Goal: Ask a question

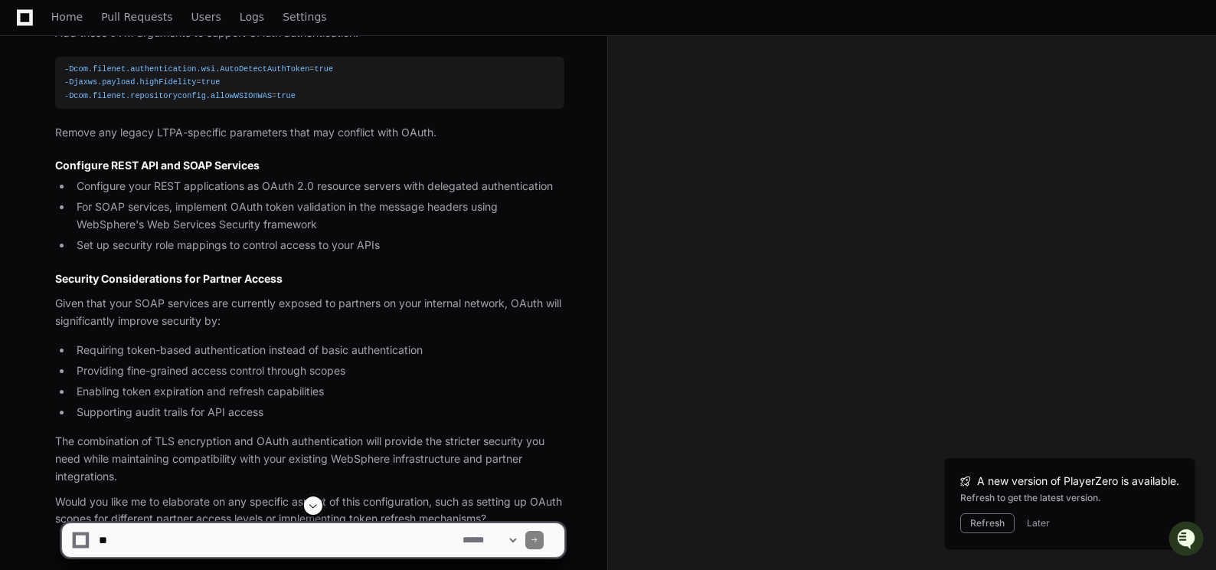
scroll to position [1394, 0]
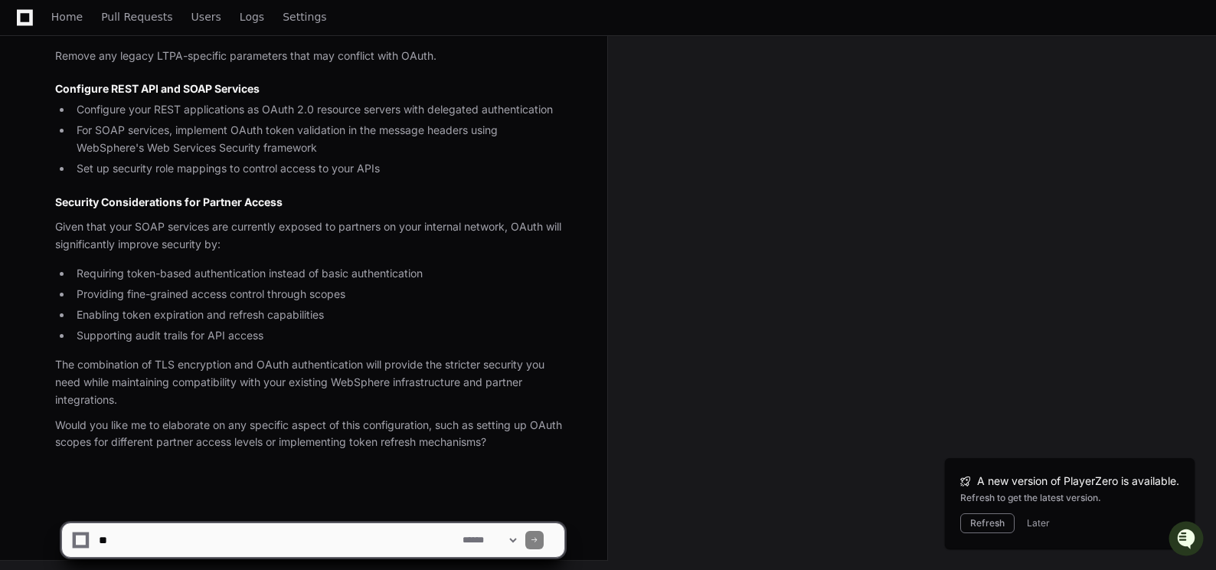
click at [184, 541] on textarea at bounding box center [278, 540] width 364 height 34
click at [449, 532] on textarea at bounding box center [278, 540] width 364 height 34
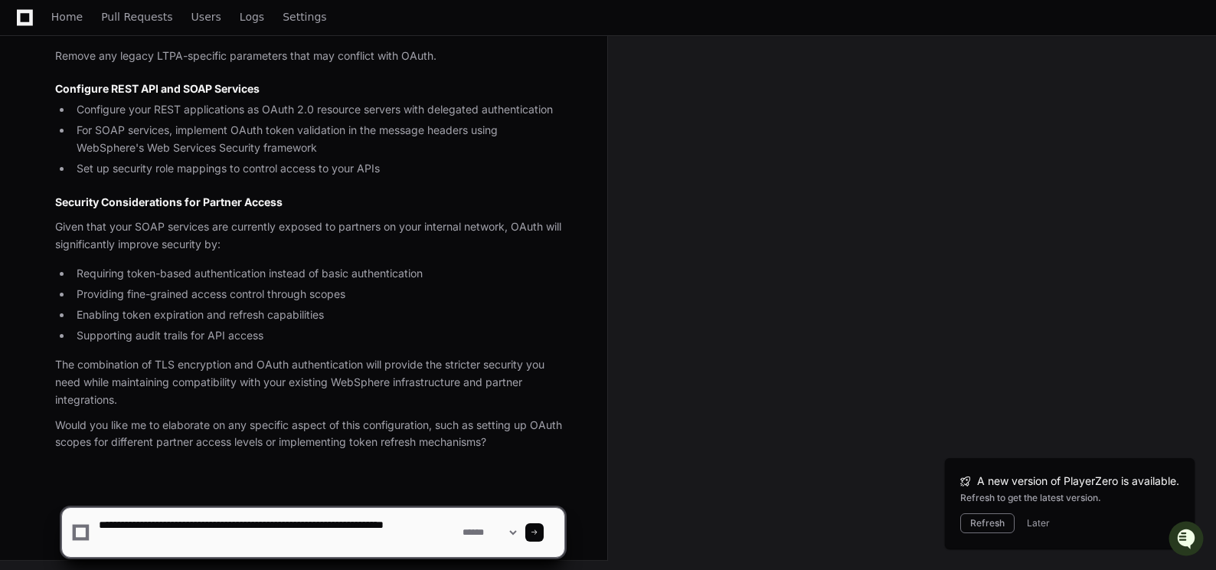
drag, startPoint x: 395, startPoint y: 523, endPoint x: 409, endPoint y: 518, distance: 14.8
click at [395, 523] on textarea at bounding box center [278, 532] width 364 height 49
type textarea "**********"
click at [538, 532] on span at bounding box center [535, 532] width 8 height 8
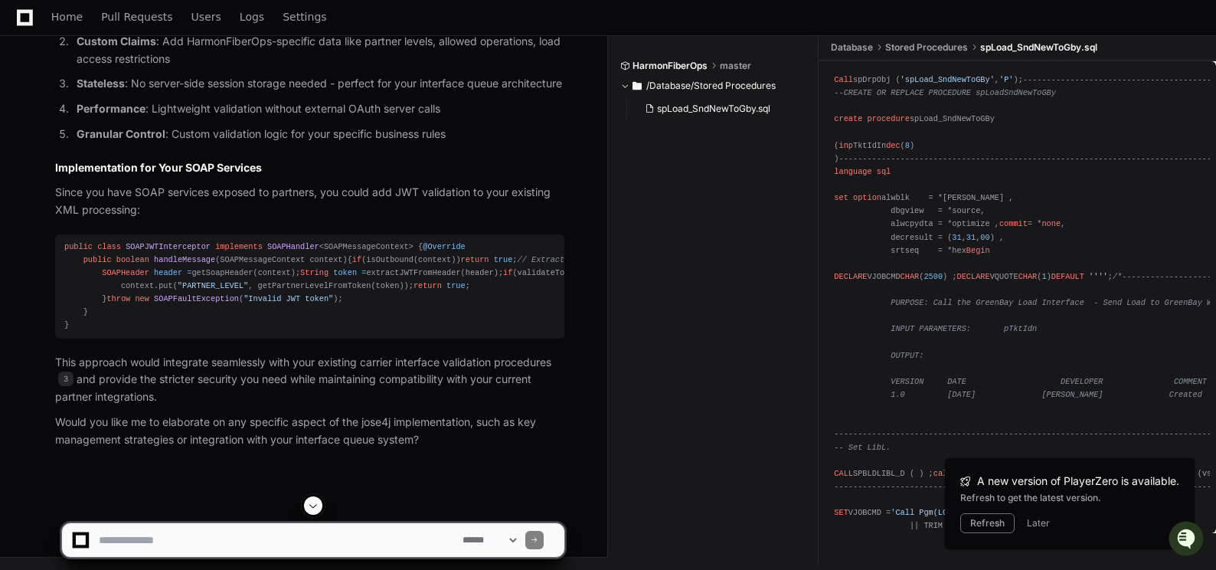
scroll to position [4350, 0]
click at [142, 533] on textarea at bounding box center [278, 540] width 364 height 34
click at [148, 536] on textarea at bounding box center [278, 540] width 364 height 34
click at [159, 541] on textarea at bounding box center [278, 540] width 364 height 34
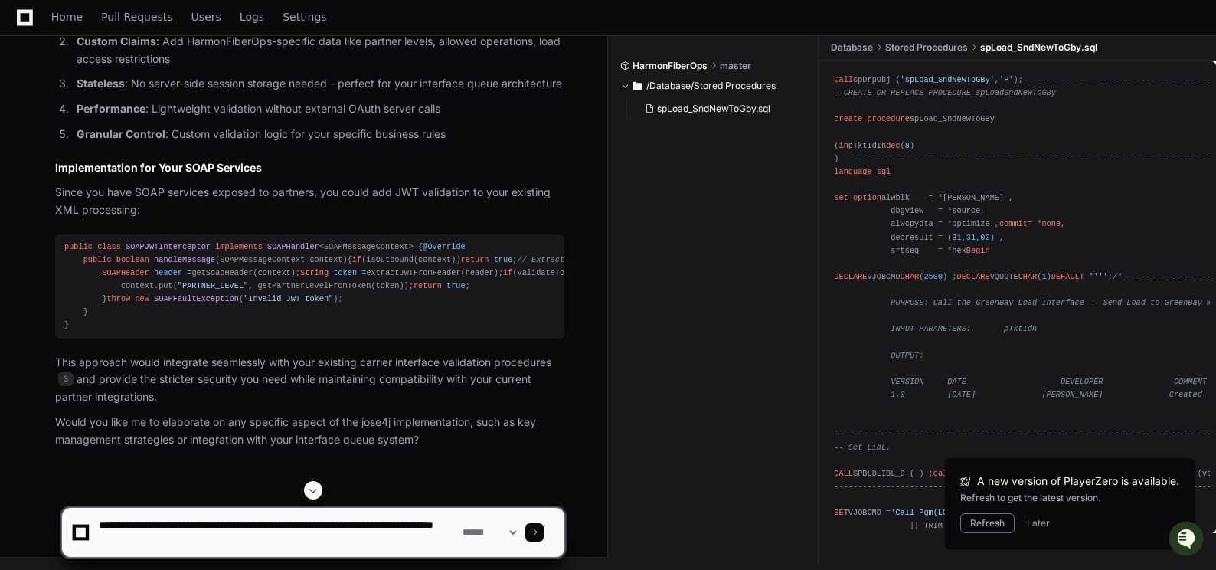
scroll to position [5, 0]
click at [142, 550] on textarea at bounding box center [278, 532] width 364 height 49
paste textarea "**********"
type textarea "**********"
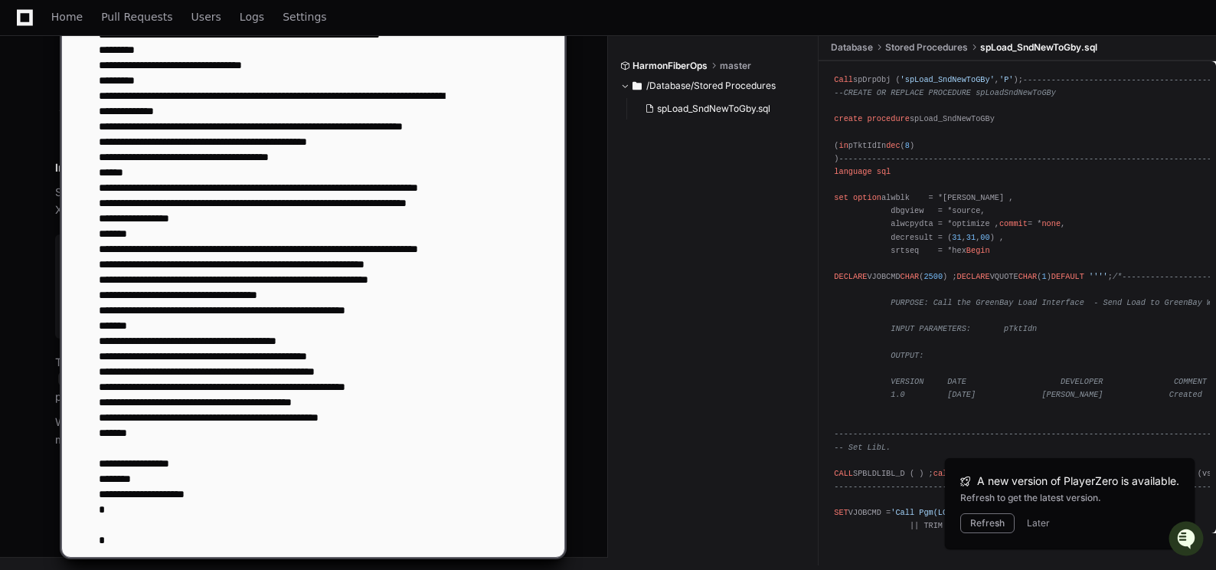
scroll to position [4507, 0]
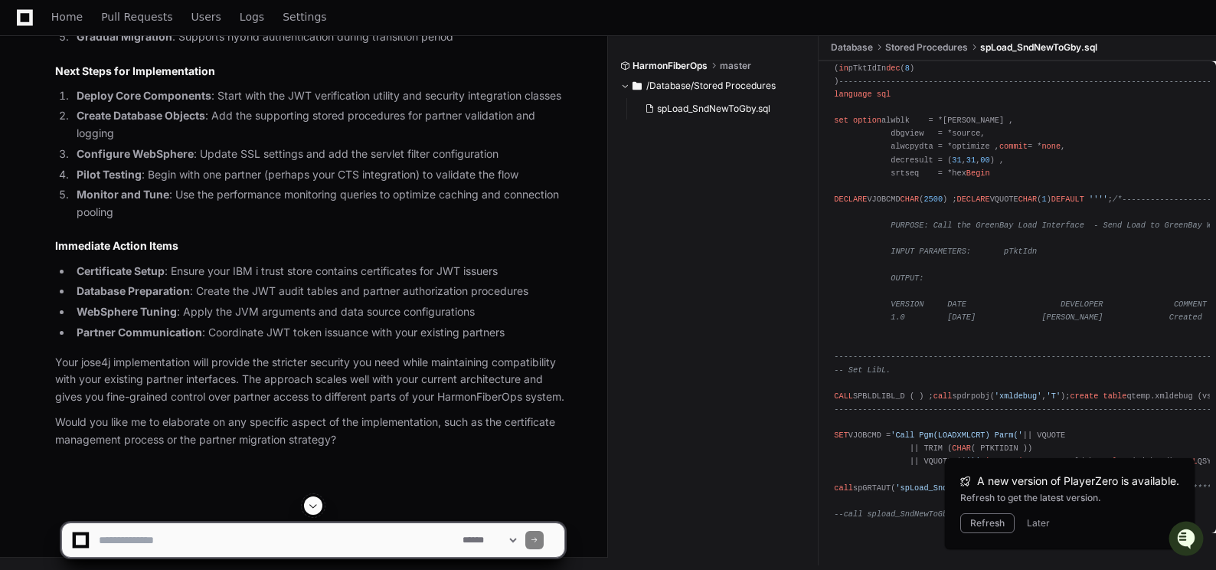
scroll to position [18453, 0]
drag, startPoint x: 253, startPoint y: 351, endPoint x: 382, endPoint y: 290, distance: 142.9
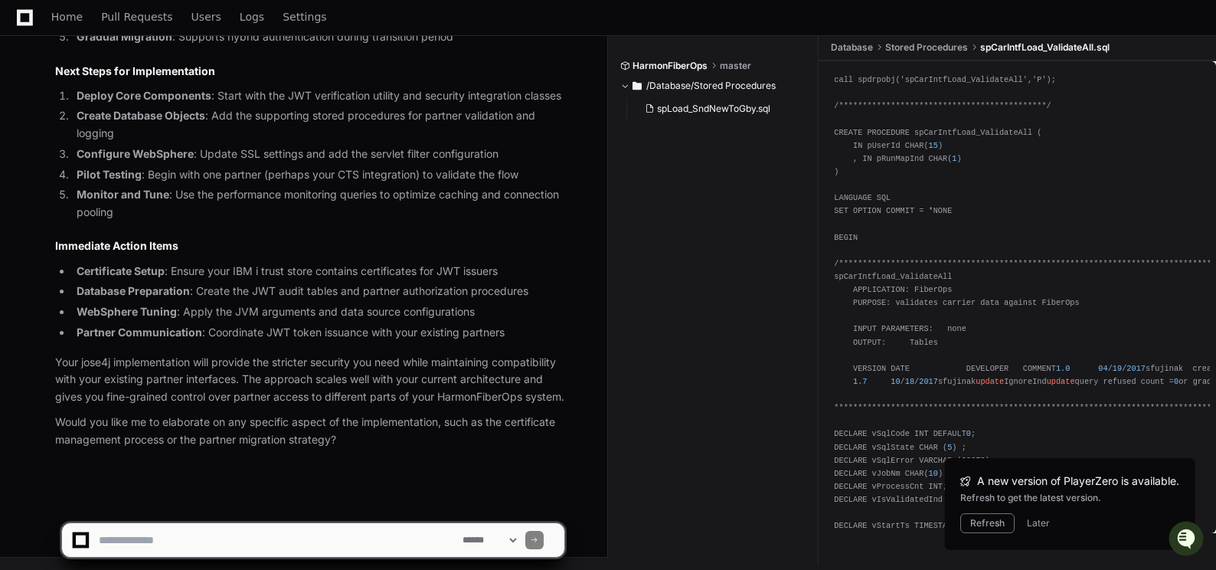
scroll to position [20099, 0]
click at [145, 534] on textarea at bounding box center [278, 540] width 364 height 34
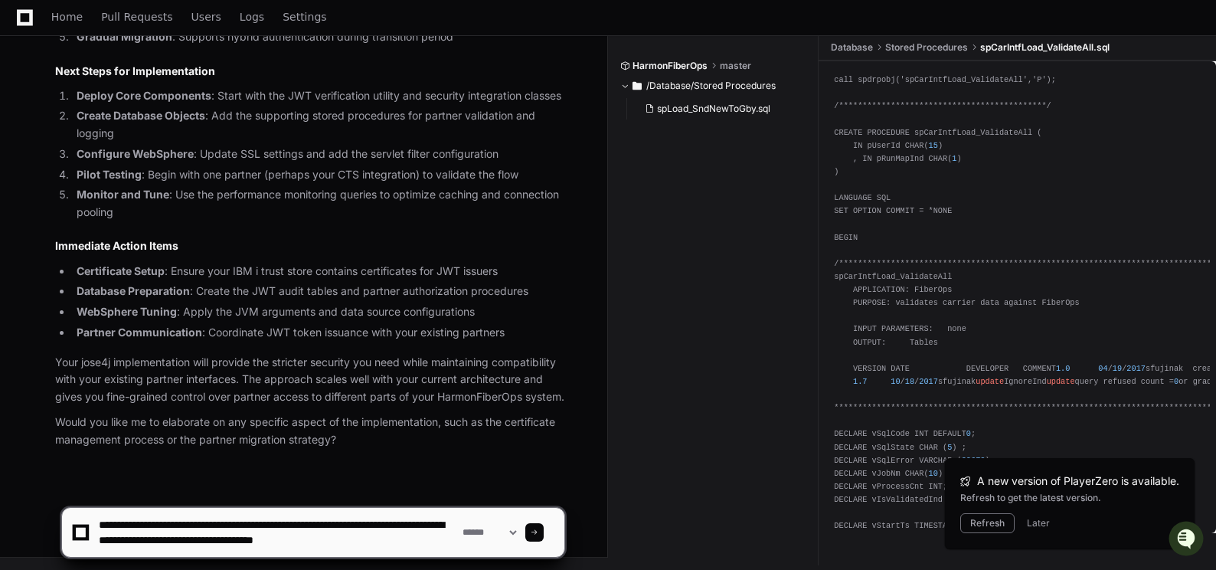
scroll to position [5, 0]
type textarea "**********"
click at [538, 529] on span at bounding box center [535, 532] width 8 height 8
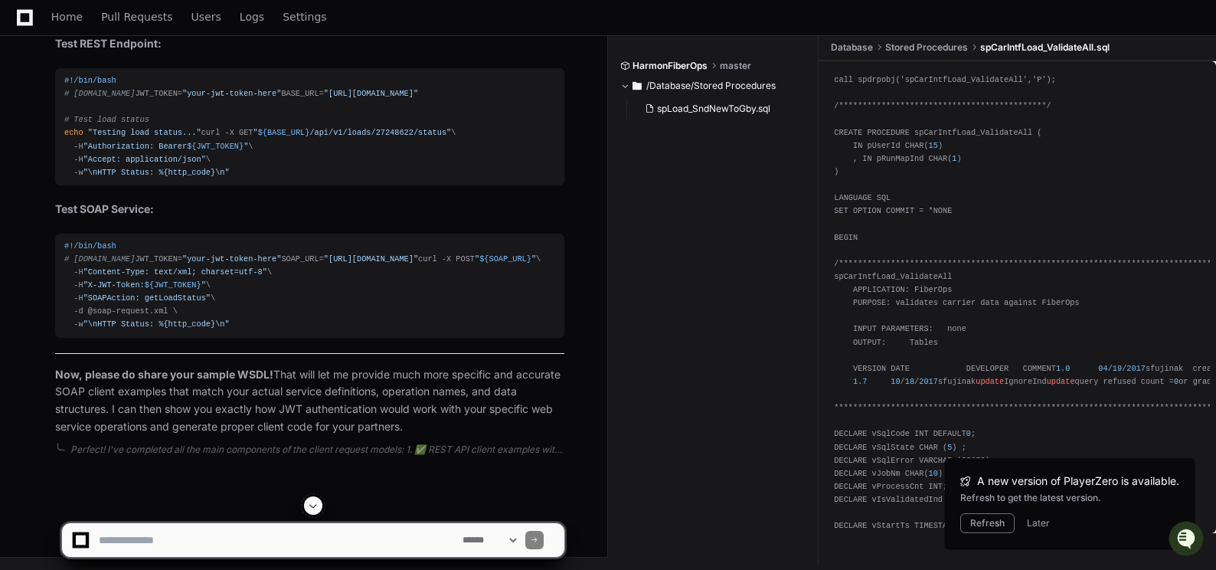
scroll to position [26094, 0]
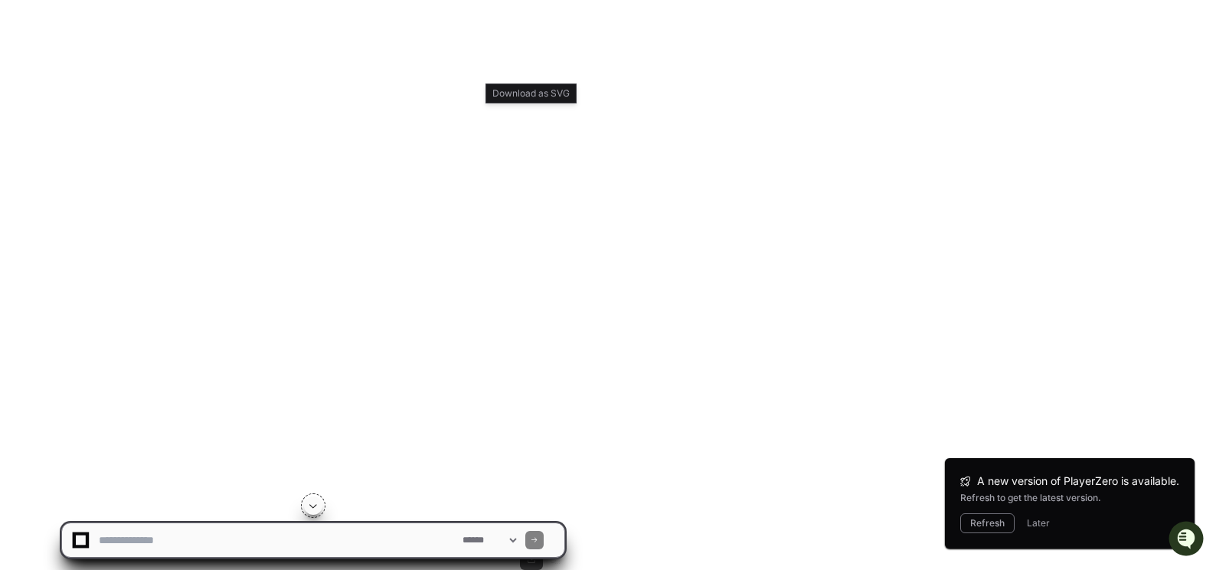
click at [530, 547] on button at bounding box center [531, 558] width 23 height 23
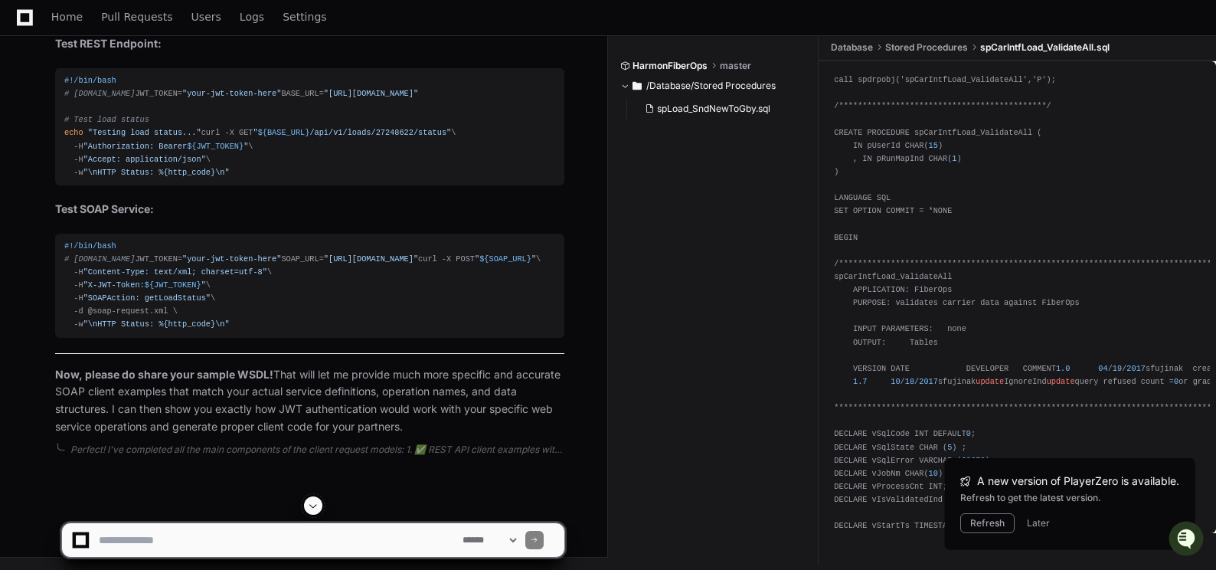
scroll to position [30493, 0]
click at [137, 533] on textarea at bounding box center [278, 540] width 364 height 34
click at [228, 538] on textarea at bounding box center [278, 540] width 364 height 34
click at [253, 541] on textarea at bounding box center [278, 540] width 364 height 34
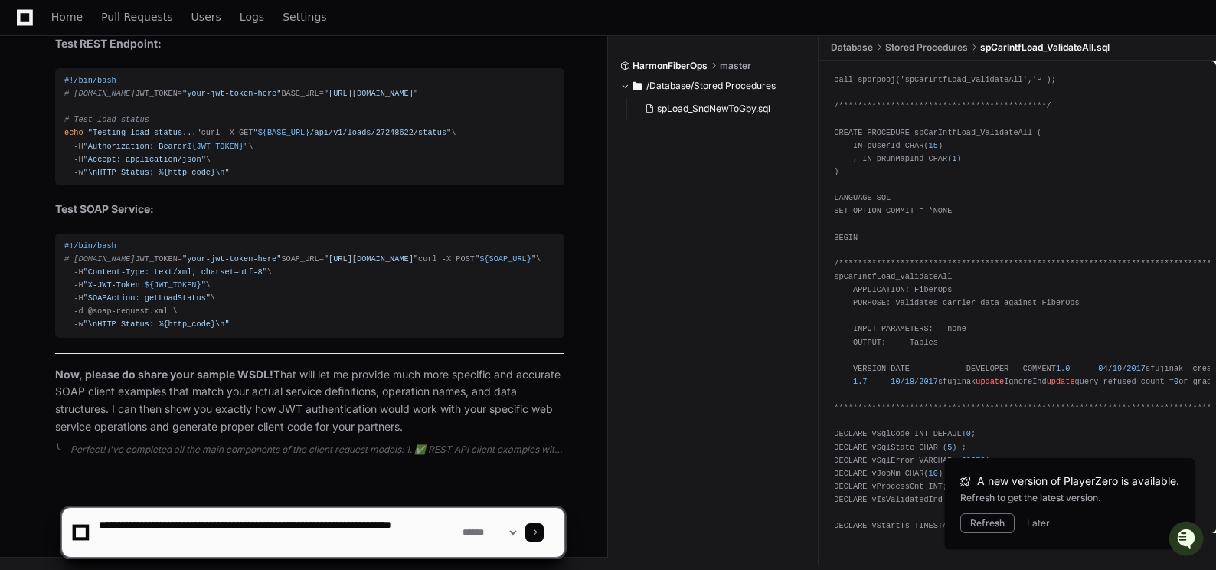
type textarea "**********"
click at [544, 529] on div at bounding box center [534, 532] width 18 height 18
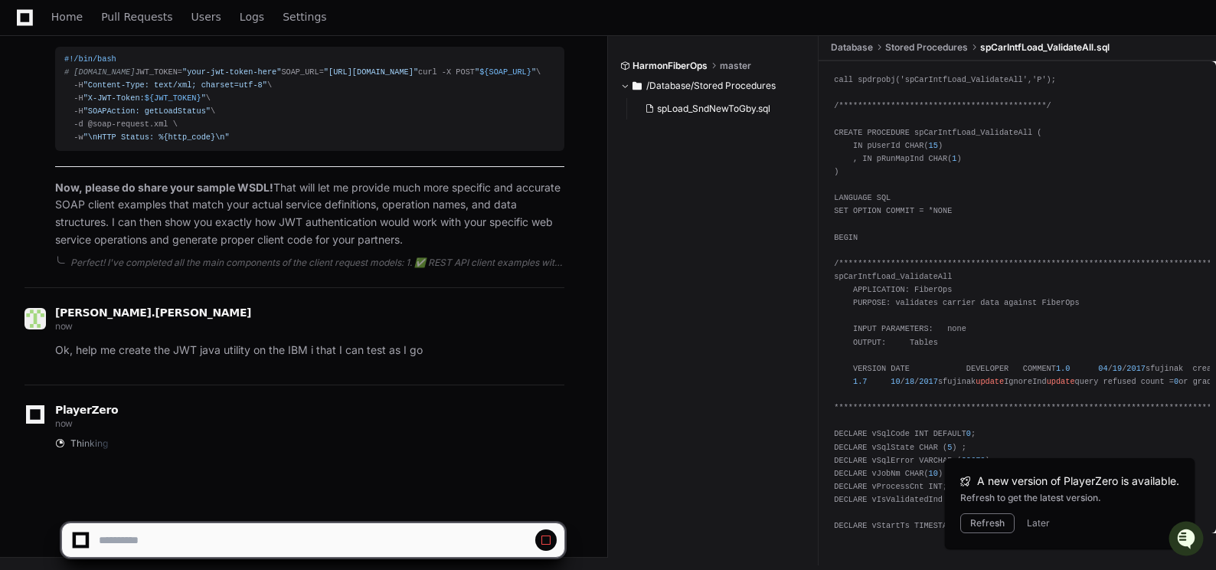
scroll to position [30681, 0]
